Goal: Task Accomplishment & Management: Manage account settings

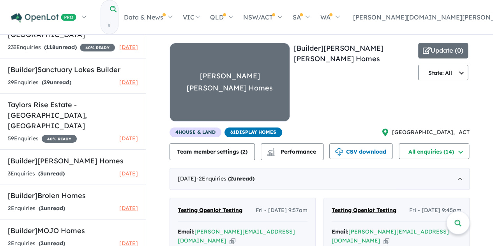
scroll to position [624, 0]
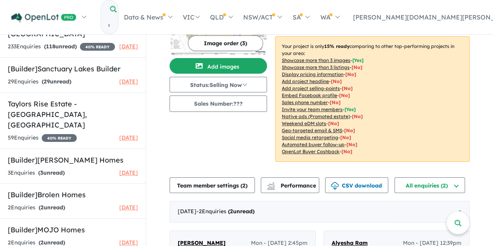
scroll to position [39, 0]
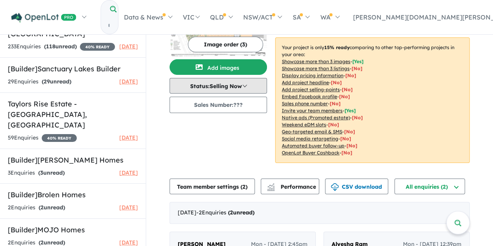
click at [219, 89] on button "Status: Selling Now" at bounding box center [218, 86] width 97 height 16
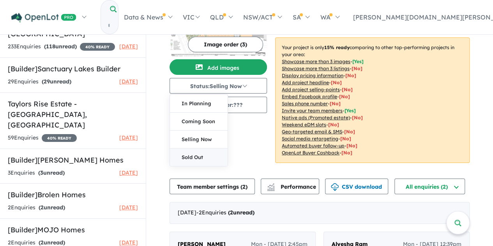
click at [205, 154] on button "Sold Out" at bounding box center [199, 158] width 58 height 18
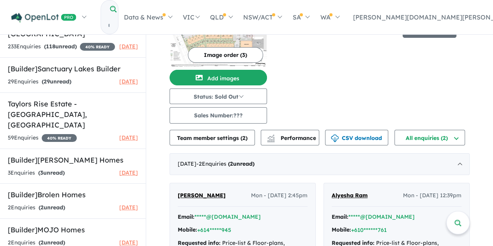
scroll to position [0, 0]
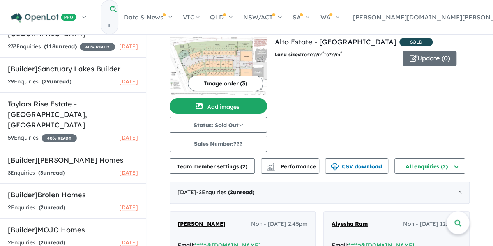
click at [348, 97] on div "View 10 projects in your account Alto Estate - Norwest SOLD Land sizes from ???…" at bounding box center [372, 94] width 195 height 115
click at [60, 183] on link "[Builder] Brolen Homes 2 Enquir ies ( 2 unread) 2 months ago" at bounding box center [73, 200] width 146 height 35
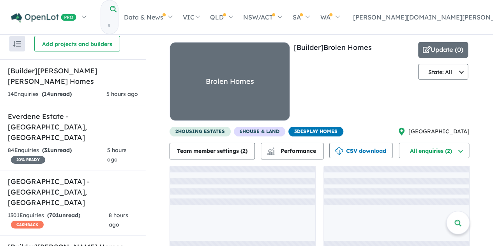
scroll to position [607, 0]
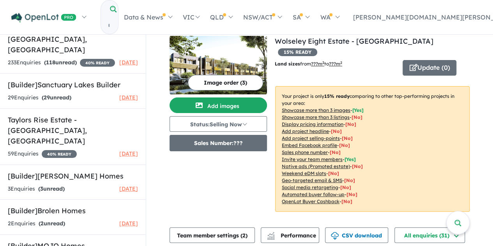
click at [229, 142] on button "Sales Number: ???" at bounding box center [218, 143] width 97 height 16
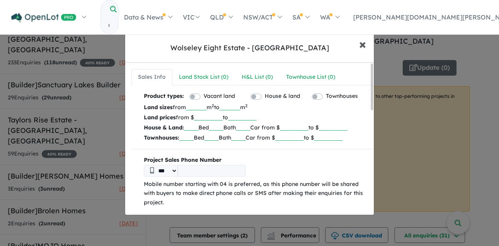
click at [360, 43] on span "×" at bounding box center [362, 43] width 7 height 17
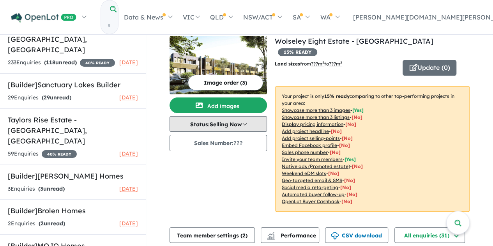
click at [237, 126] on button "Status: Selling Now" at bounding box center [218, 124] width 97 height 16
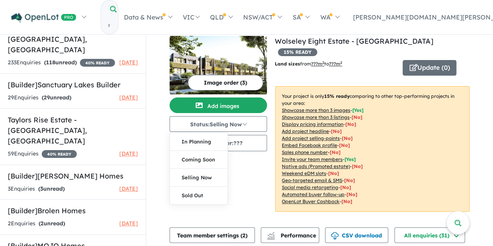
click at [200, 196] on button "Sold Out" at bounding box center [199, 196] width 58 height 18
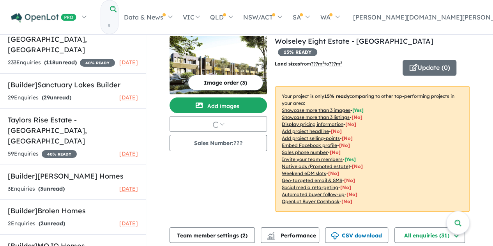
click at [226, 191] on div "Image order ( 3 ) Add images In Planning Coming Soon Selling Now Sold Out Sales…" at bounding box center [222, 128] width 105 height 185
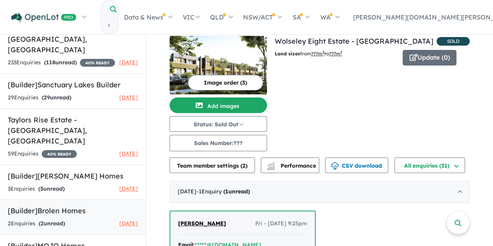
drag, startPoint x: 58, startPoint y: 69, endPoint x: 63, endPoint y: 69, distance: 5.5
click at [58, 205] on h5 "[Builder] Brolen Homes" at bounding box center [73, 210] width 130 height 11
